Goal: Task Accomplishment & Management: Manage account settings

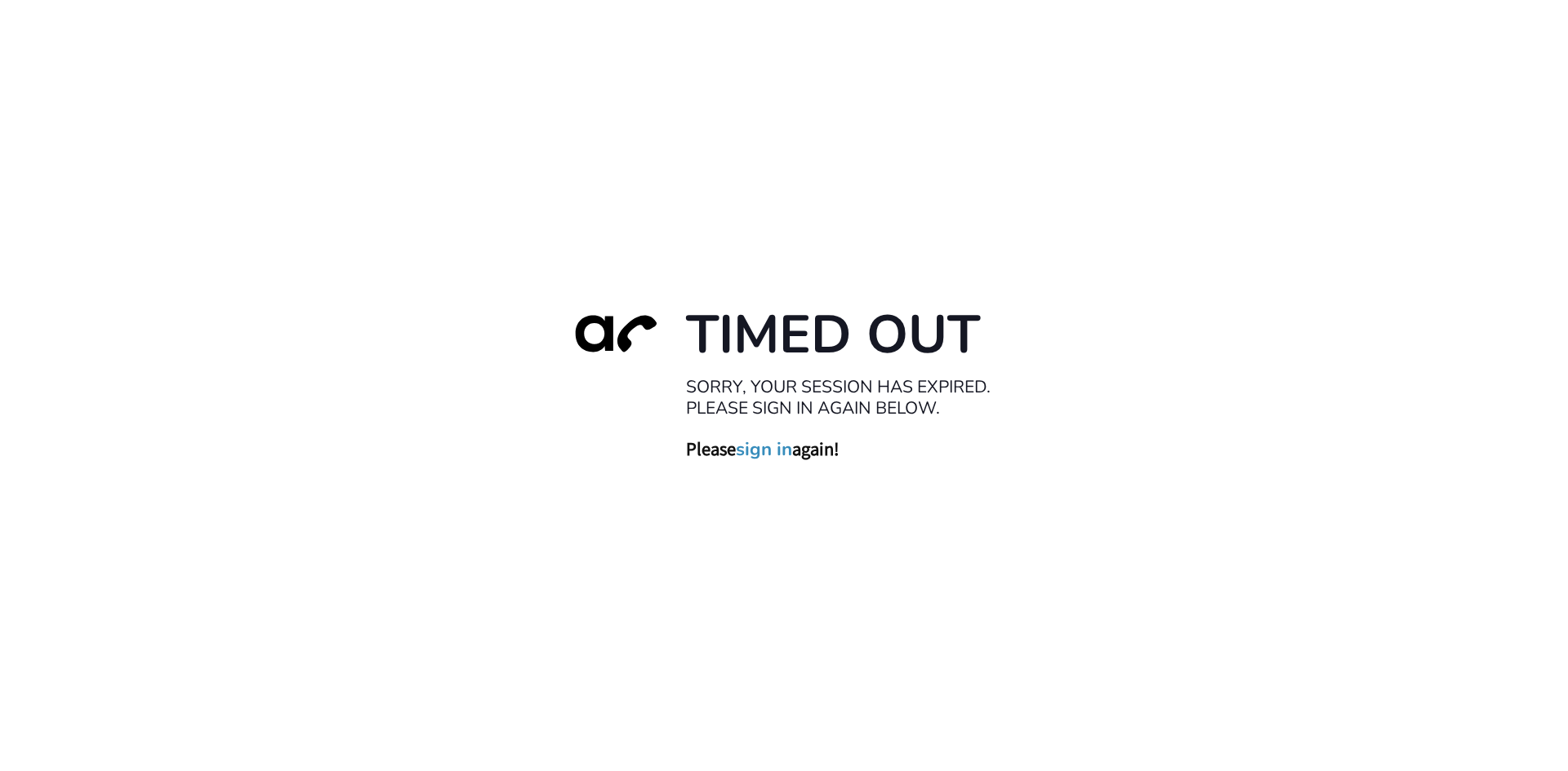
click at [761, 454] on link "sign in" at bounding box center [763, 449] width 56 height 23
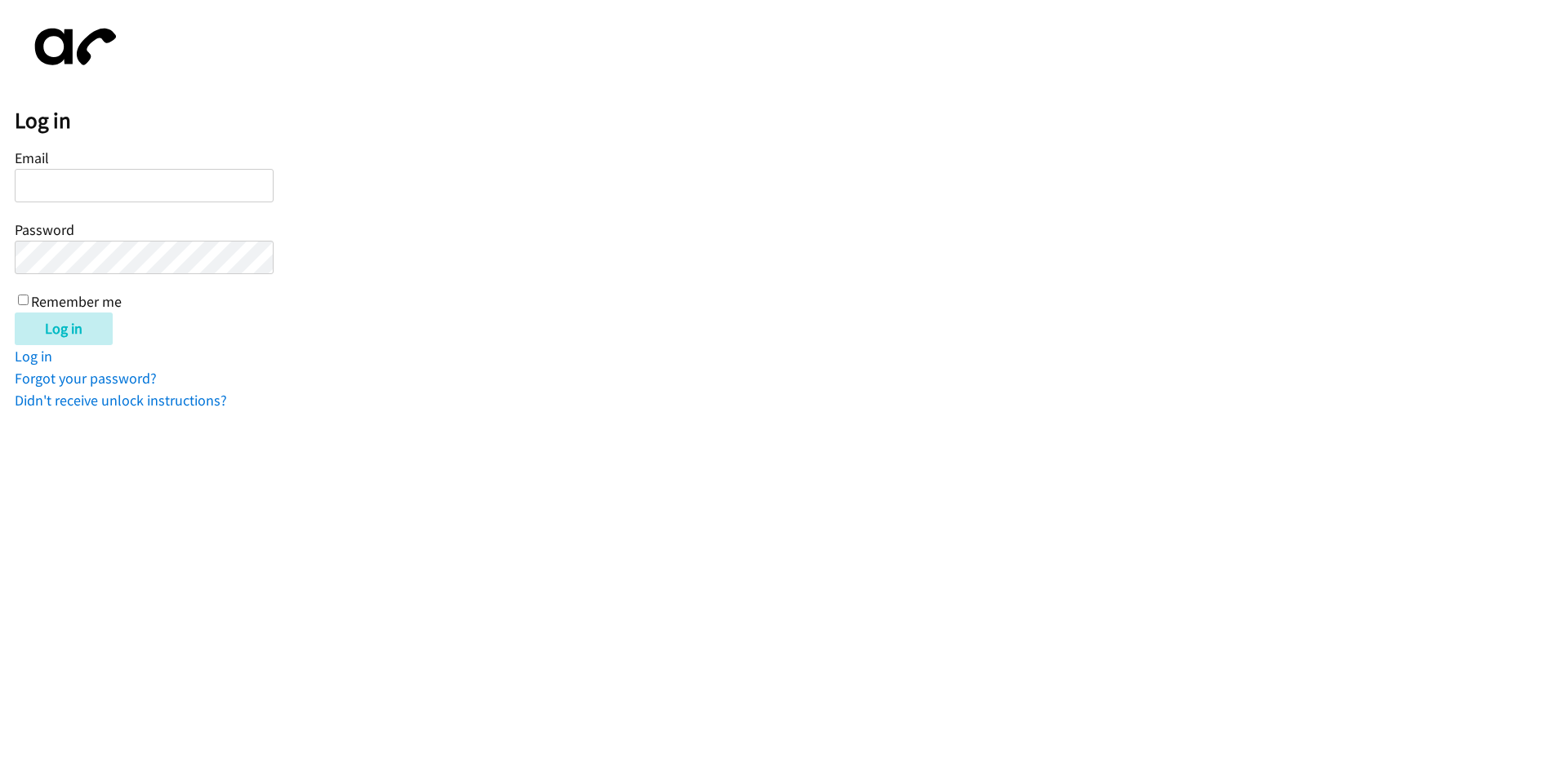
click at [126, 195] on input "Email" at bounding box center [145, 185] width 259 height 34
type input "[EMAIL_ADDRESS][DOMAIN_NAME]"
click at [22, 301] on input "Remember me" at bounding box center [23, 300] width 11 height 11
checkbox input "true"
click at [30, 326] on input "Log in" at bounding box center [64, 328] width 98 height 33
